Goal: Information Seeking & Learning: Learn about a topic

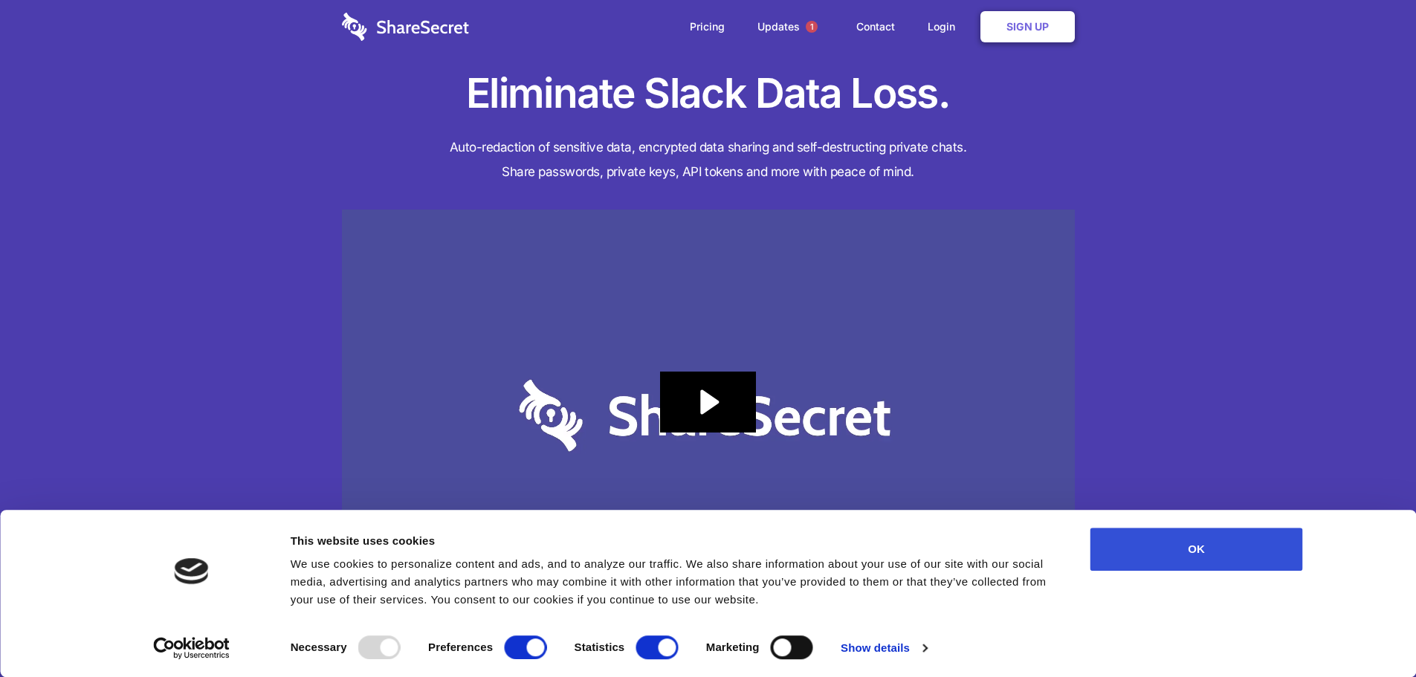
click at [1167, 541] on button "OK" at bounding box center [1196, 549] width 213 height 43
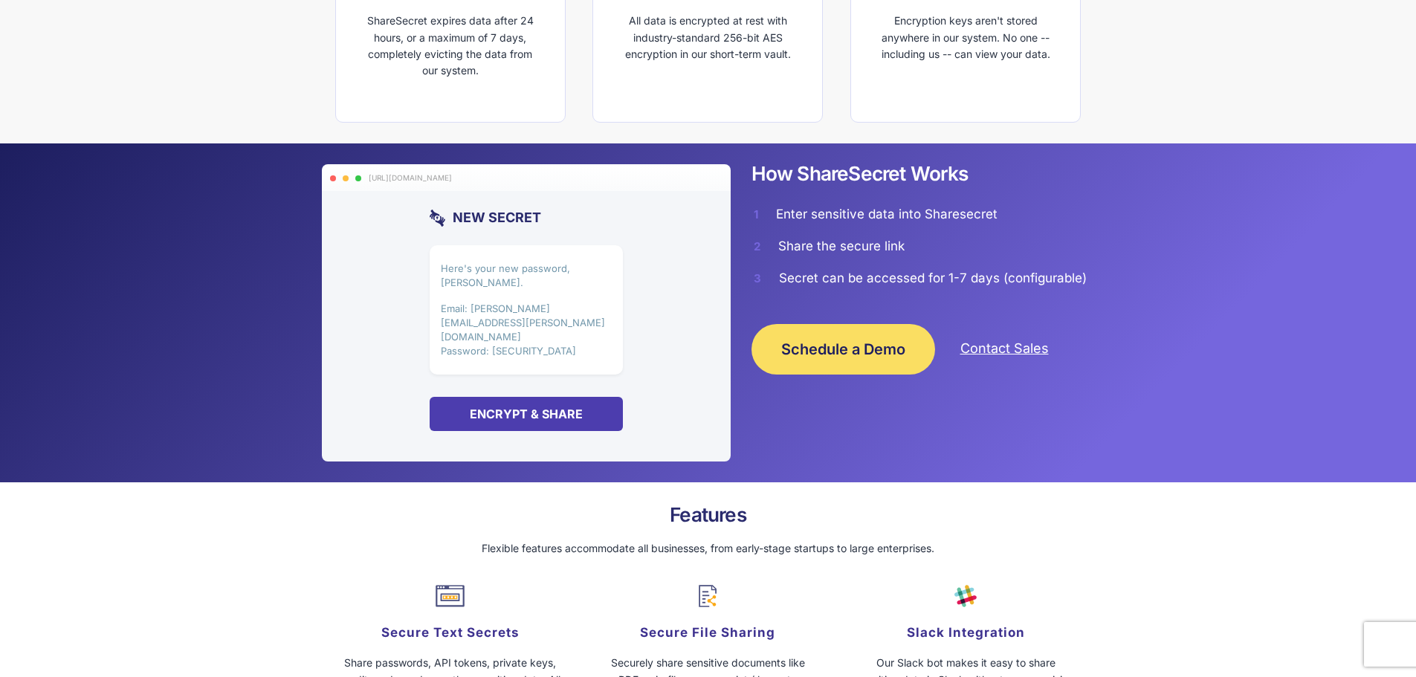
scroll to position [966, 0]
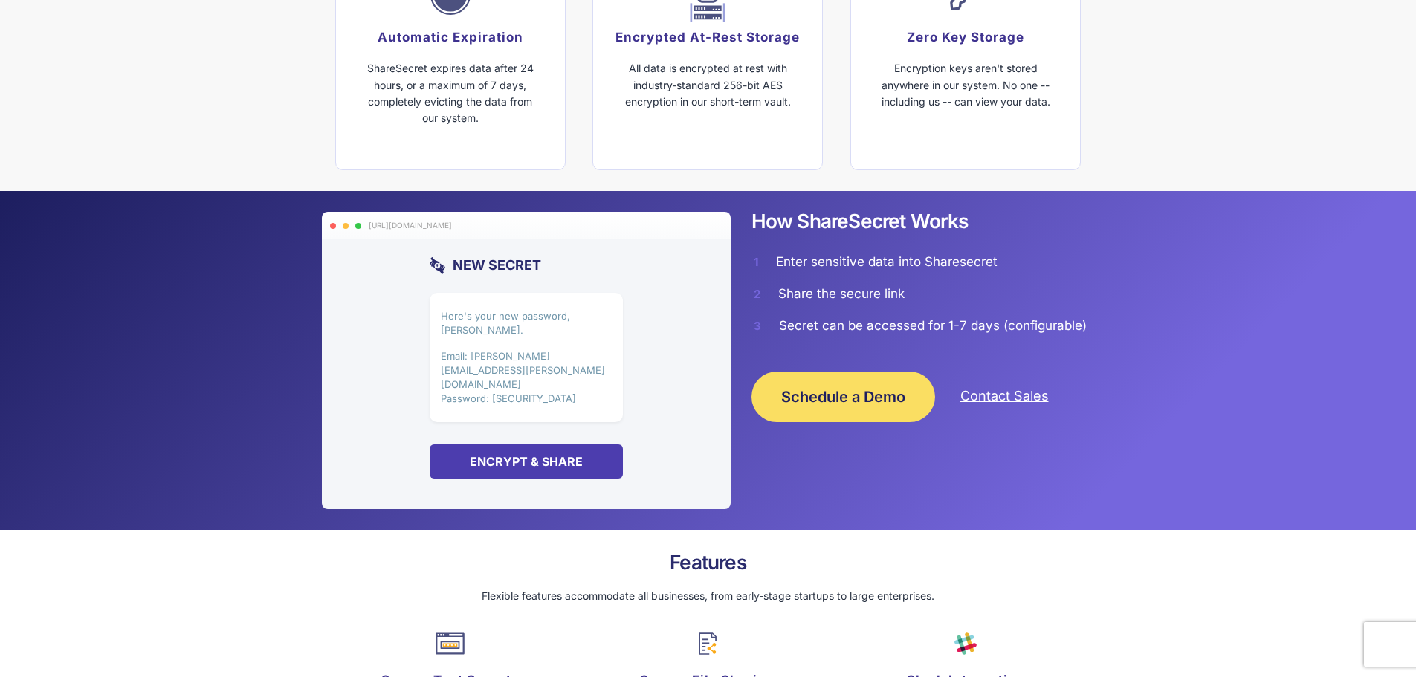
click at [533, 330] on div "Here's your new password, Jim. Email: jim.halpert@dundermifflin.com Password: l…" at bounding box center [526, 358] width 193 height 130
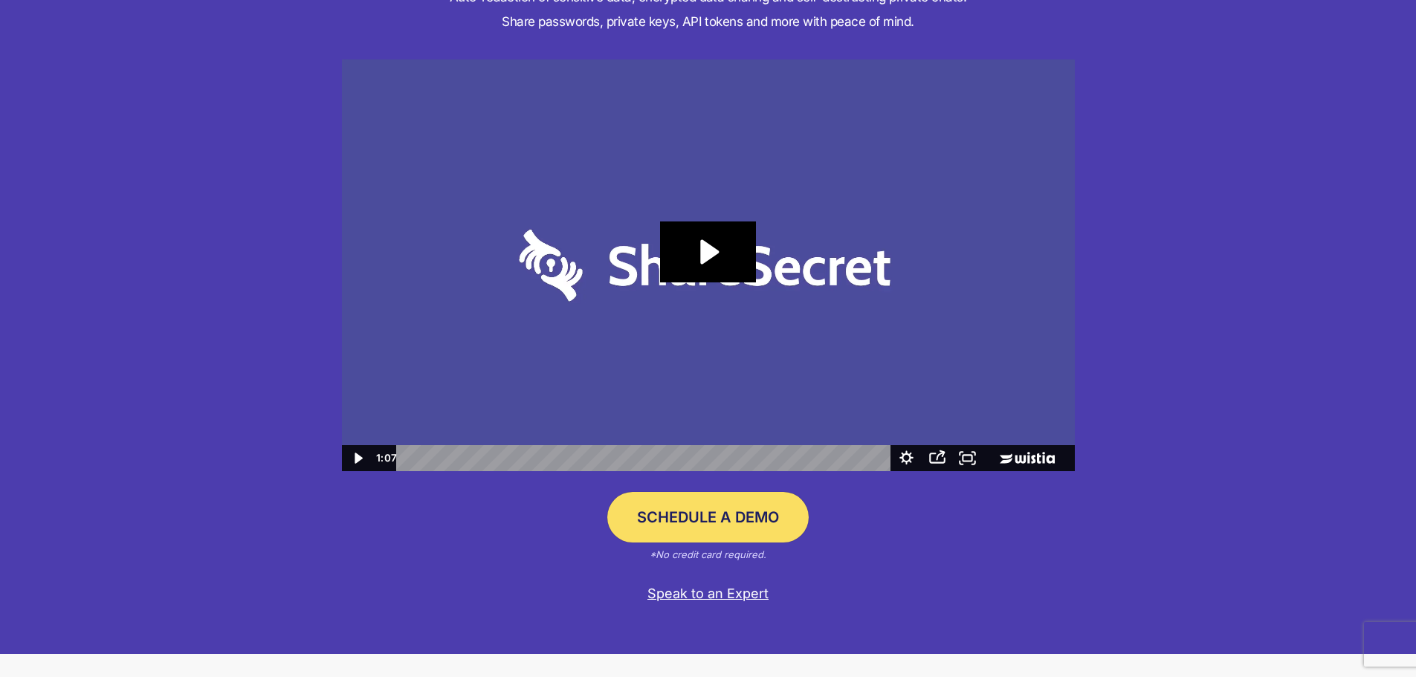
scroll to position [149, 0]
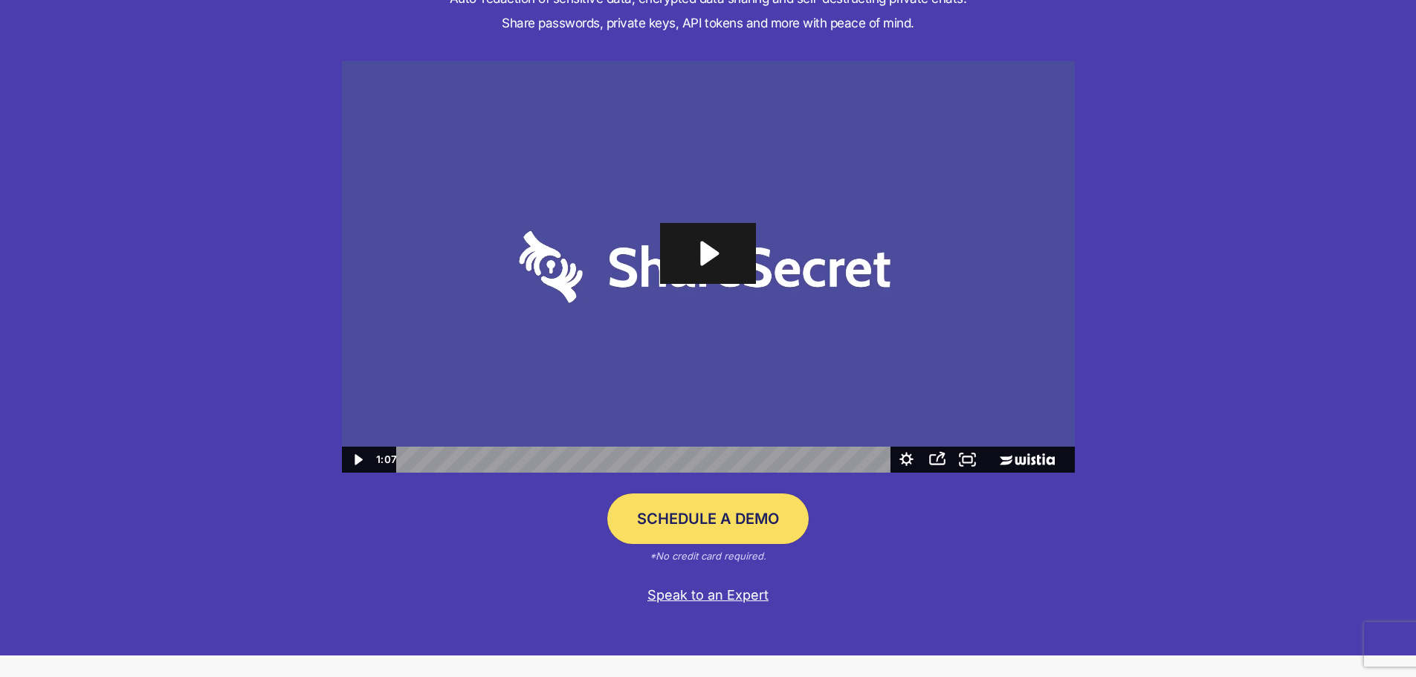
click at [709, 248] on icon "Play Video: Sharesecret Slack Extension" at bounding box center [710, 254] width 19 height 25
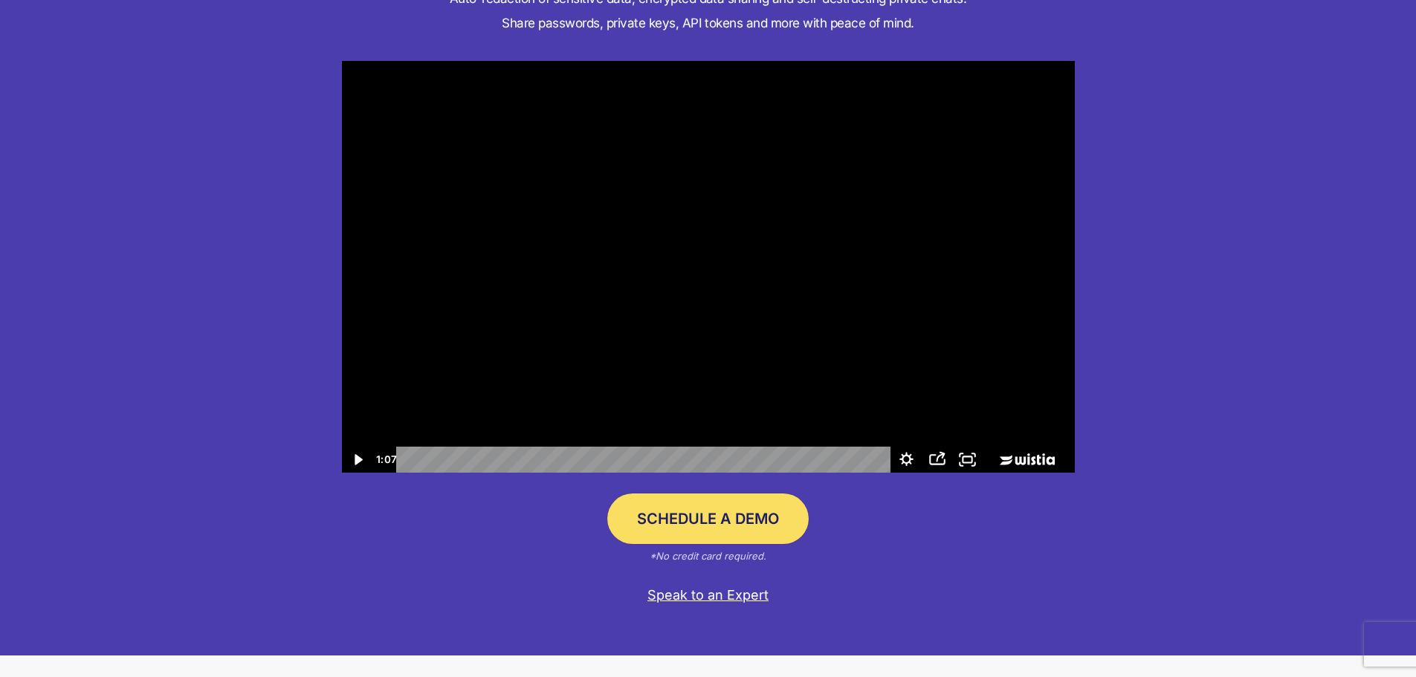
click at [350, 456] on icon "Play Video" at bounding box center [358, 460] width 30 height 26
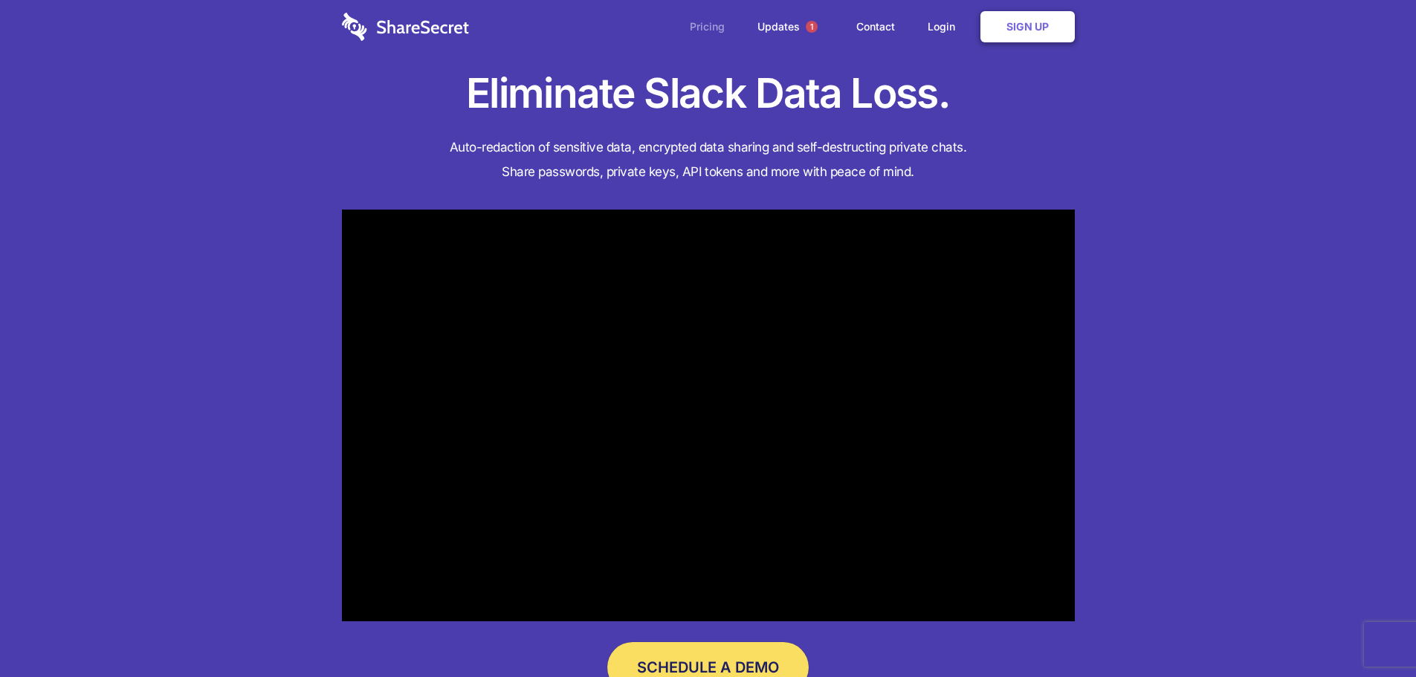
click at [714, 24] on link "Pricing" at bounding box center [707, 27] width 65 height 46
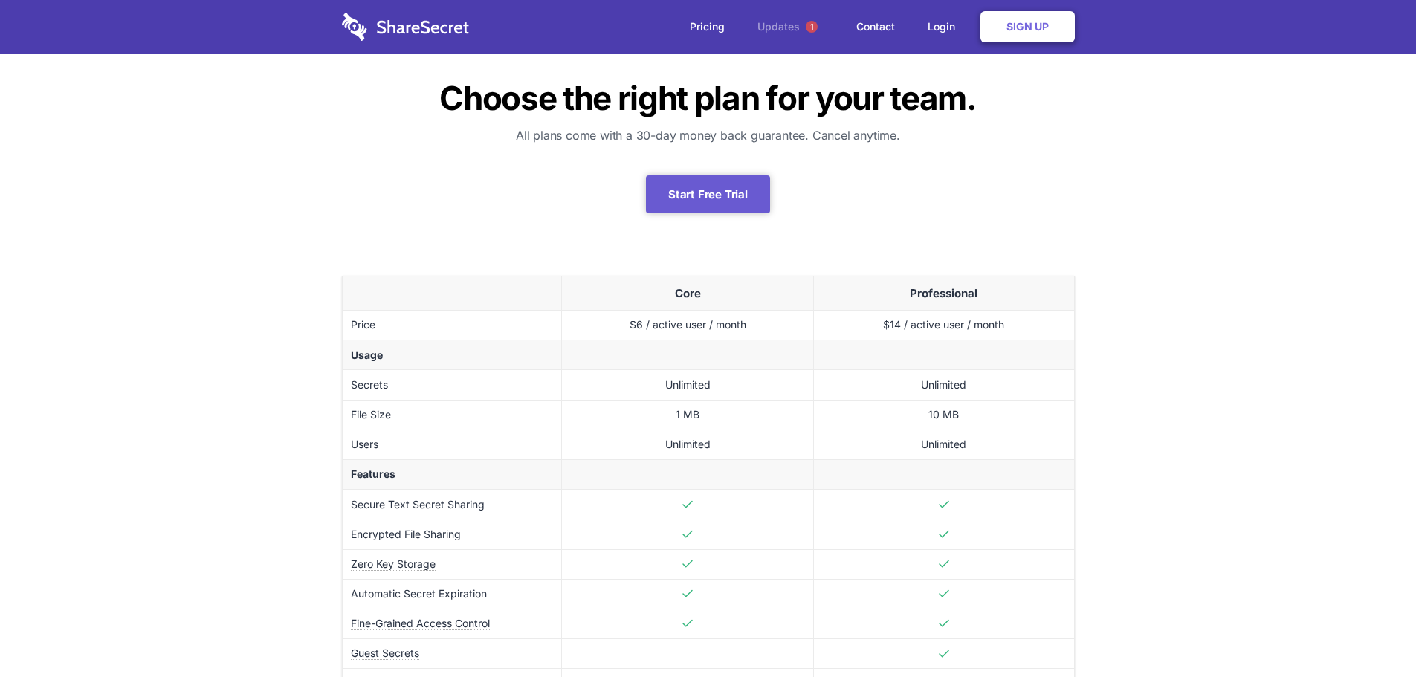
click at [775, 25] on link "Updates 1" at bounding box center [791, 27] width 96 height 54
